Goal: Task Accomplishment & Management: Manage account settings

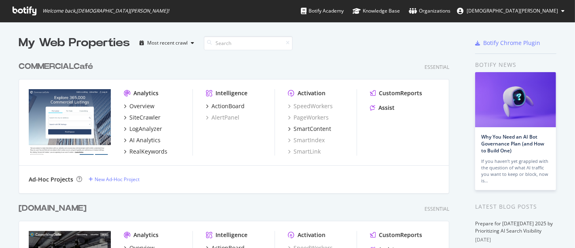
scroll to position [241, 561]
click at [78, 67] on div "COMMERCIALCafé" at bounding box center [56, 67] width 74 height 12
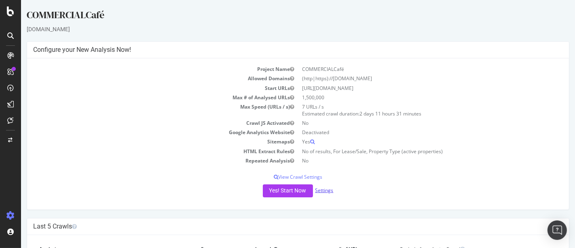
click at [320, 190] on link "Settings" at bounding box center [324, 189] width 18 height 7
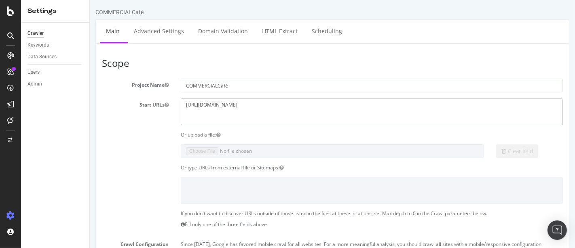
click at [240, 104] on textarea "[URL][DOMAIN_NAME]" at bounding box center [371, 111] width 382 height 26
click at [235, 104] on textarea "[URL][DOMAIN_NAME]" at bounding box center [371, 111] width 382 height 26
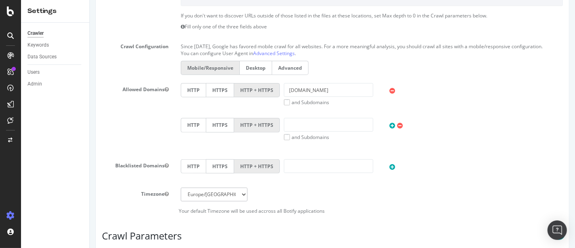
scroll to position [202, 0]
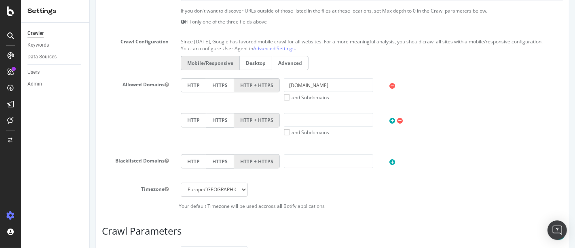
type textarea "[URL][DOMAIN_NAME]"
click at [318, 92] on input "[DOMAIN_NAME]" at bounding box center [328, 85] width 89 height 14
paste input "search"
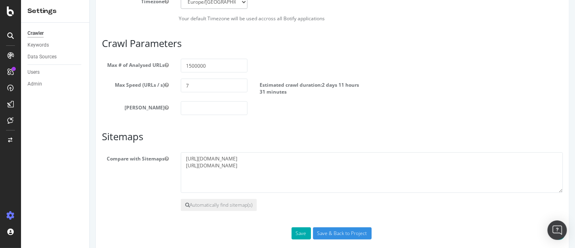
scroll to position [406, 0]
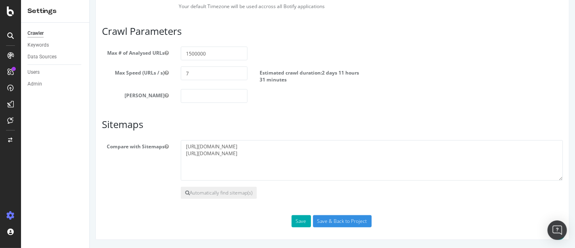
type input "[DOMAIN_NAME]"
click at [239, 144] on textarea "[URL][DOMAIN_NAME] [URL][DOMAIN_NAME]" at bounding box center [371, 160] width 382 height 40
paste textarea "search"
click at [234, 156] on textarea "[URL][DOMAIN_NAME] [URL][DOMAIN_NAME]" at bounding box center [371, 160] width 382 height 40
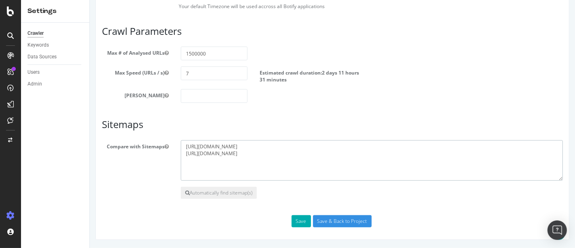
click at [234, 156] on textarea "[URL][DOMAIN_NAME] [URL][DOMAIN_NAME]" at bounding box center [371, 160] width 382 height 40
paste textarea "search"
drag, startPoint x: 324, startPoint y: 147, endPoint x: 333, endPoint y: 159, distance: 14.7
click at [333, 159] on textarea "[URL][DOMAIN_NAME] [URL][DOMAIN_NAME]" at bounding box center [371, 160] width 382 height 40
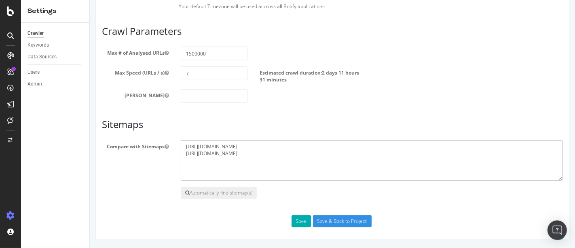
paste textarea "[URL][DOMAIN_NAME]"
click at [276, 161] on textarea "[URL][DOMAIN_NAME] [URL][DOMAIN_NAME]" at bounding box center [371, 160] width 382 height 40
click at [272, 161] on textarea "[URL][DOMAIN_NAME] [URL][DOMAIN_NAME]" at bounding box center [371, 160] width 382 height 40
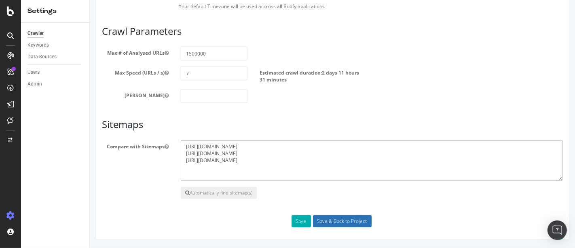
type textarea "[URL][DOMAIN_NAME] [URL][DOMAIN_NAME] [URL][DOMAIN_NAME]"
click at [350, 221] on input "Save & Back to Project" at bounding box center [342, 221] width 59 height 12
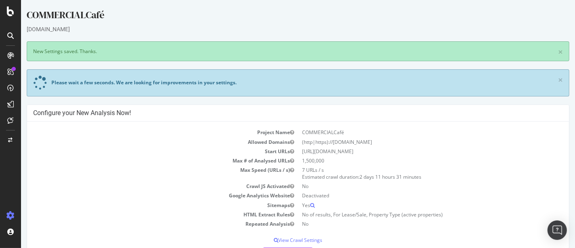
scroll to position [216, 0]
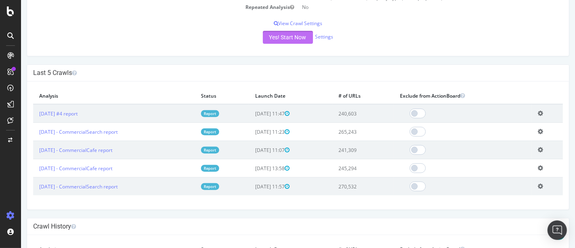
click at [295, 35] on button "Yes! Start Now" at bounding box center [288, 37] width 50 height 13
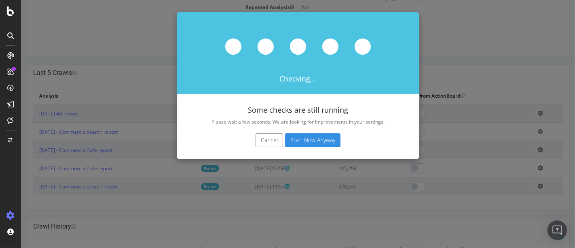
click at [265, 138] on button "Cancel" at bounding box center [269, 140] width 28 height 14
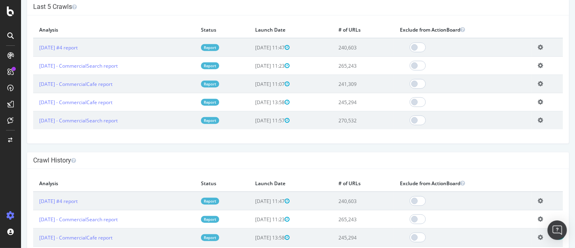
scroll to position [322, 0]
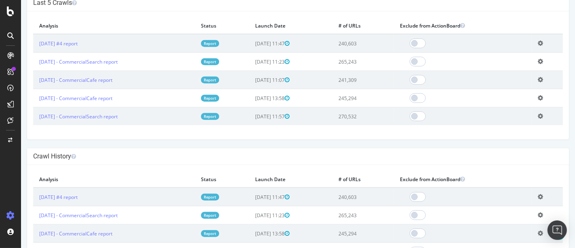
drag, startPoint x: 567, startPoint y: 106, endPoint x: 574, endPoint y: 93, distance: 15.4
click at [574, 93] on html "COMMERCIALCafé [DOMAIN_NAME] × New Settings saved. Thanks. Please wait a few se…" at bounding box center [298, 162] width 554 height 968
click at [538, 43] on icon at bounding box center [540, 43] width 5 height 6
click at [496, 53] on link "Add name" at bounding box center [510, 55] width 65 height 11
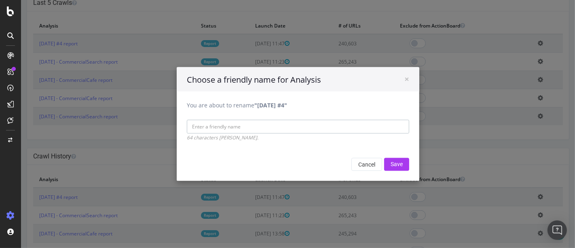
click at [300, 124] on input "You are about to rename "[DATE] #4"" at bounding box center [297, 127] width 222 height 14
type input "CommercialCafe"
click at [388, 163] on input "Save" at bounding box center [396, 164] width 25 height 13
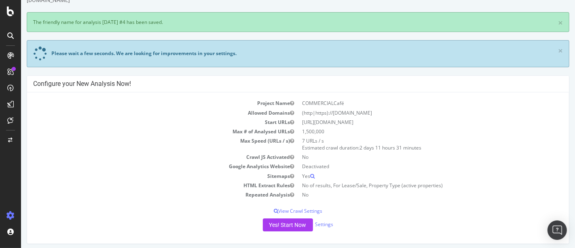
scroll to position [58, 0]
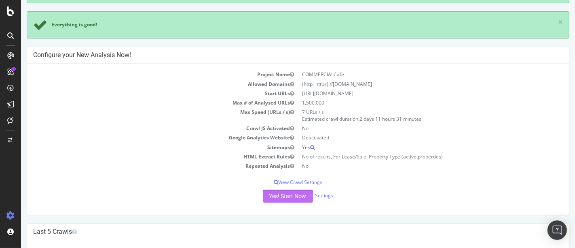
click at [274, 193] on button "Yes! Start Now" at bounding box center [288, 195] width 50 height 13
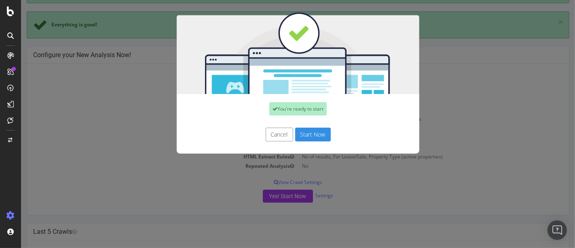
click at [312, 133] on button "Start Now" at bounding box center [313, 134] width 36 height 14
